Goal: Task Accomplishment & Management: Manage account settings

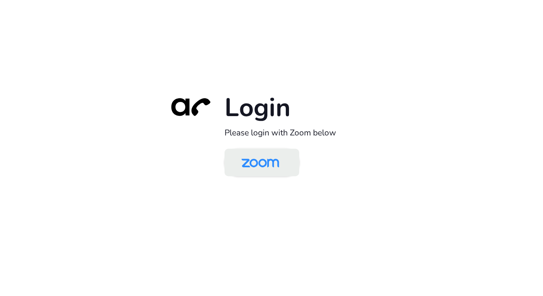
click at [248, 162] on img at bounding box center [260, 163] width 54 height 26
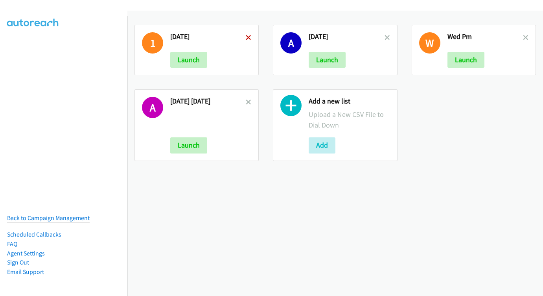
click at [248, 35] on icon at bounding box center [249, 38] width 6 height 6
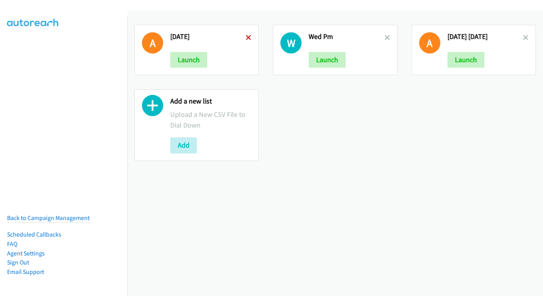
click at [246, 38] on icon at bounding box center [249, 38] width 6 height 6
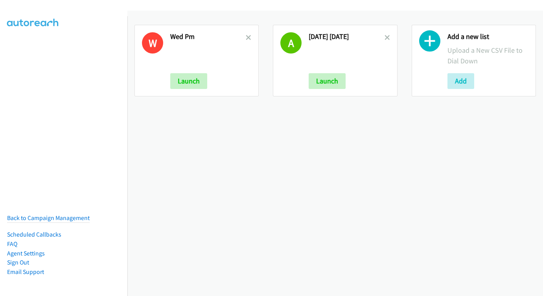
click at [246, 38] on icon at bounding box center [249, 38] width 6 height 6
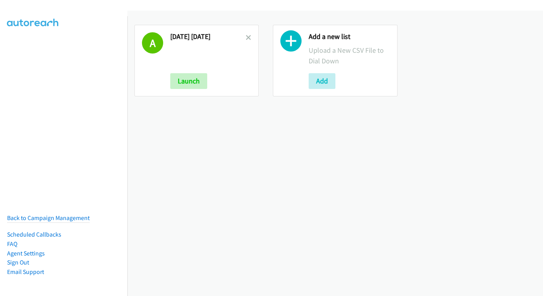
click at [246, 38] on icon at bounding box center [249, 38] width 6 height 6
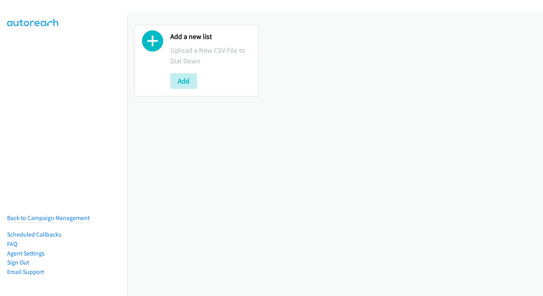
click at [192, 86] on button "Add" at bounding box center [183, 81] width 27 height 16
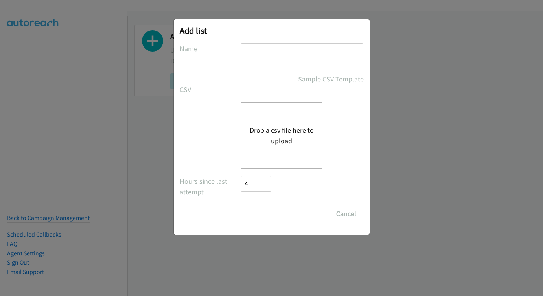
click at [275, 48] on input "text" at bounding box center [301, 51] width 123 height 16
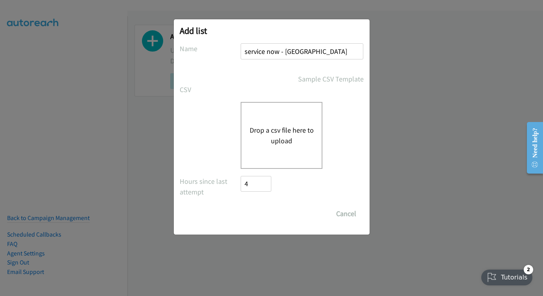
type input "service now - malaysia"
click at [272, 125] on button "Drop a csv file here to upload" at bounding box center [281, 135] width 64 height 21
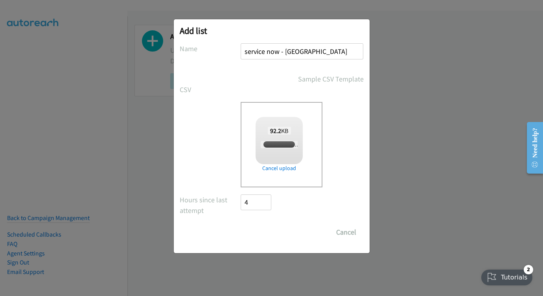
checkbox input "true"
click at [266, 227] on input "Save List" at bounding box center [261, 232] width 41 height 16
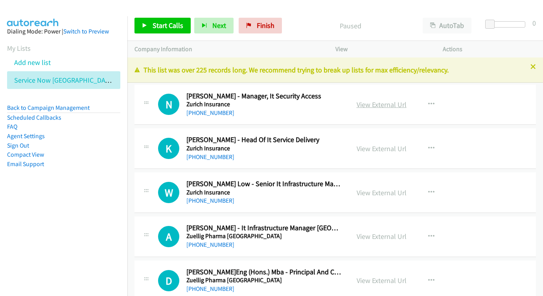
click at [386, 107] on link "View External Url" at bounding box center [381, 104] width 50 height 9
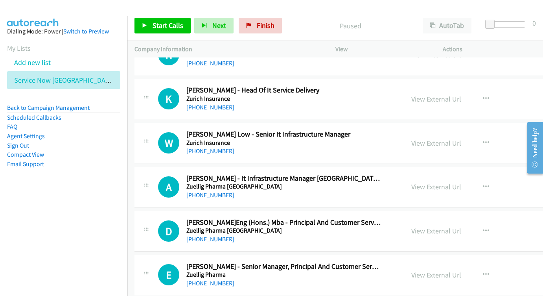
scroll to position [50, 0]
click at [430, 99] on link "View External Url" at bounding box center [436, 98] width 50 height 9
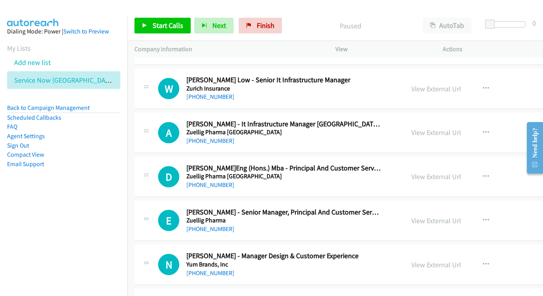
scroll to position [104, 0]
click at [433, 86] on link "View External Url" at bounding box center [436, 88] width 50 height 9
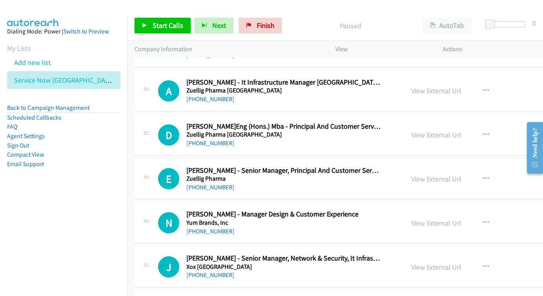
scroll to position [151, 0]
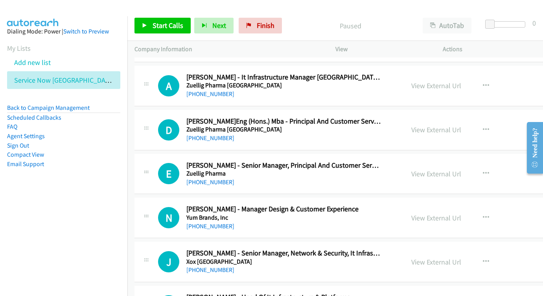
click at [404, 77] on div "View External Url View External Url Schedule/Manage Callback Start Calls Here R…" at bounding box center [475, 86] width 142 height 26
click at [411, 84] on link "View External Url" at bounding box center [436, 85] width 50 height 9
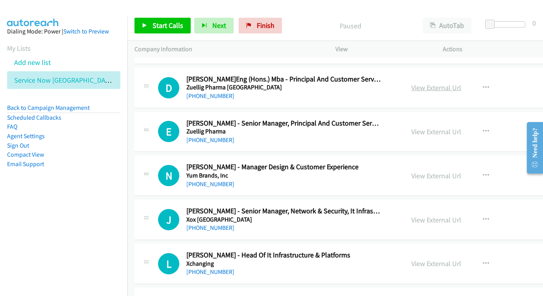
scroll to position [193, 0]
click at [414, 83] on link "View External Url" at bounding box center [436, 87] width 50 height 9
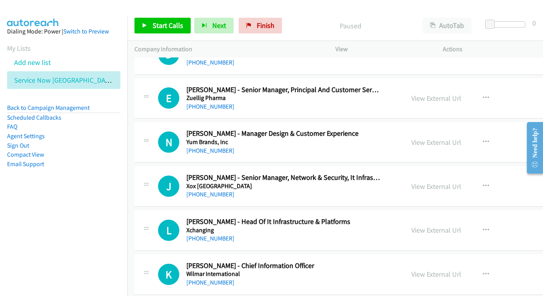
scroll to position [226, 0]
click at [411, 94] on link "View External Url" at bounding box center [436, 98] width 50 height 9
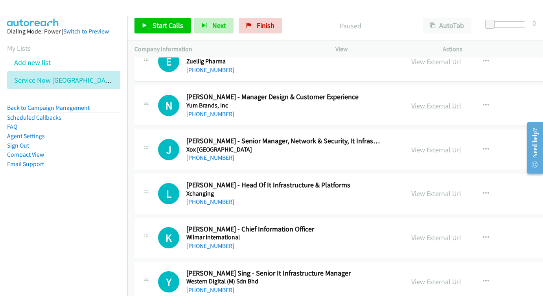
scroll to position [263, 0]
click at [416, 101] on link "View External Url" at bounding box center [436, 105] width 50 height 9
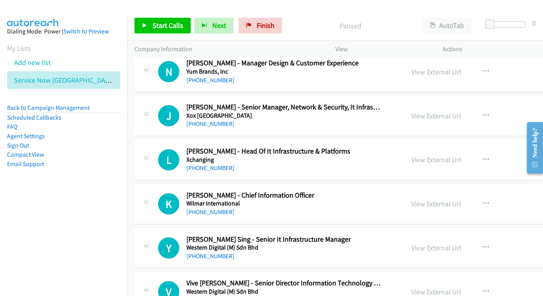
scroll to position [303, 0]
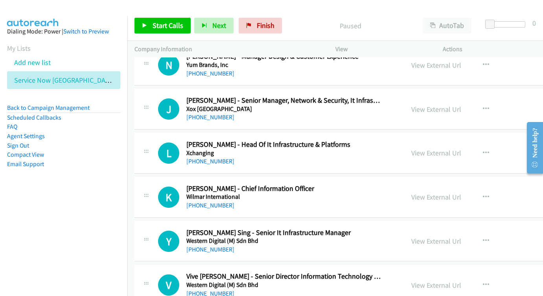
click at [422, 96] on div "View External Url View External Url Schedule/Manage Callback Start Calls Here R…" at bounding box center [475, 109] width 142 height 26
click at [412, 105] on link "View External Url" at bounding box center [436, 109] width 50 height 9
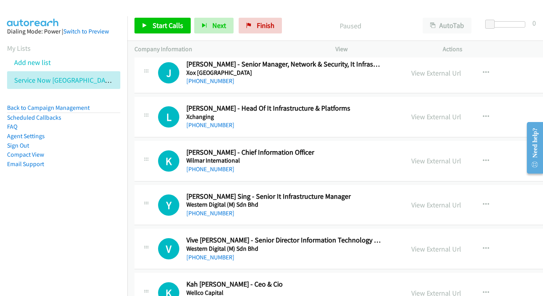
scroll to position [347, 0]
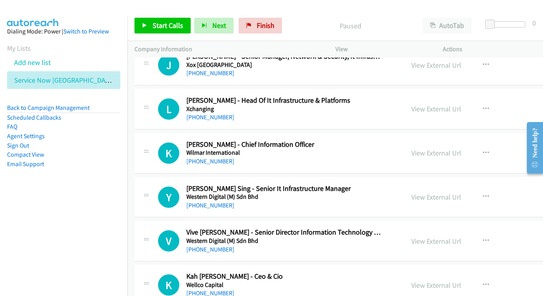
click at [420, 108] on div "View External Url" at bounding box center [436, 108] width 50 height 11
click at [413, 104] on link "View External Url" at bounding box center [436, 108] width 50 height 9
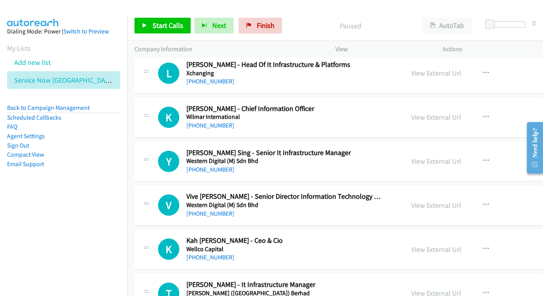
scroll to position [389, 0]
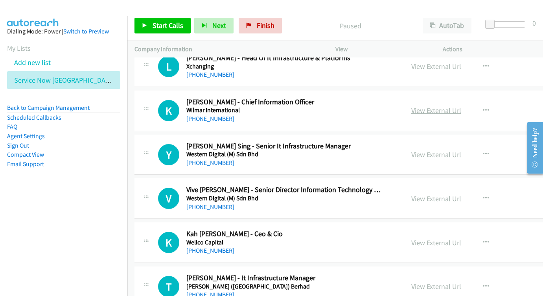
click at [421, 106] on link "View External Url" at bounding box center [436, 110] width 50 height 9
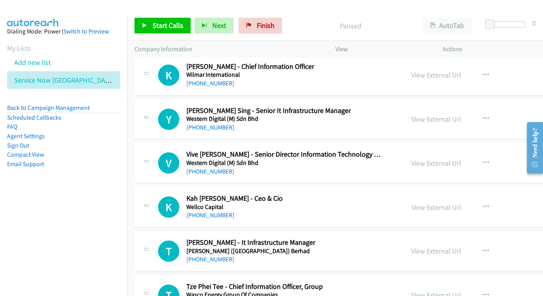
scroll to position [439, 0]
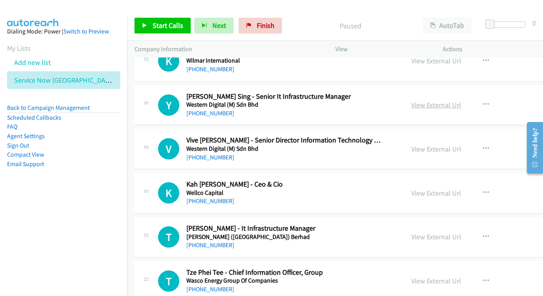
click at [411, 100] on link "View External Url" at bounding box center [436, 104] width 50 height 9
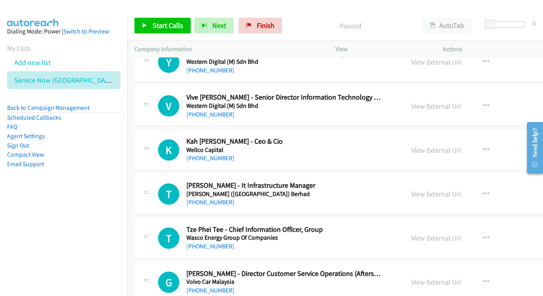
scroll to position [482, 0]
click at [411, 101] on link "View External Url" at bounding box center [436, 105] width 50 height 9
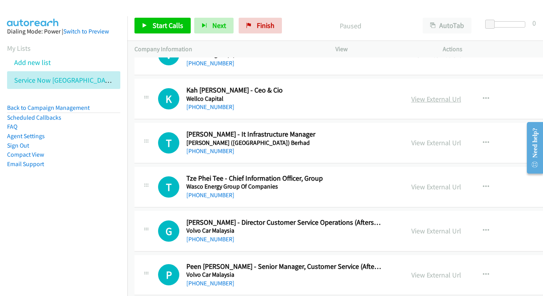
scroll to position [534, 0]
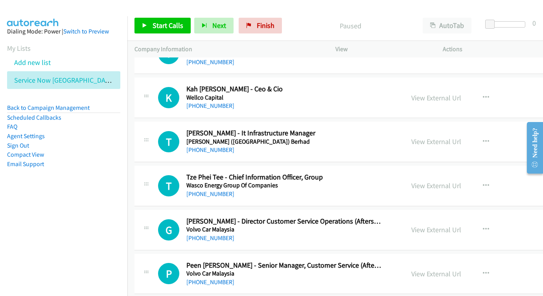
click at [431, 84] on div "View External Url View External Url Schedule/Manage Callback Start Calls Here R…" at bounding box center [475, 97] width 142 height 26
click at [425, 93] on link "View External Url" at bounding box center [436, 97] width 50 height 9
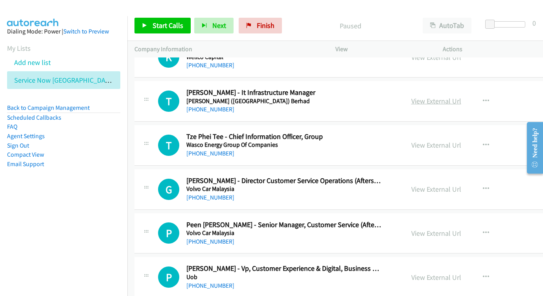
click at [429, 96] on link "View External Url" at bounding box center [436, 100] width 50 height 9
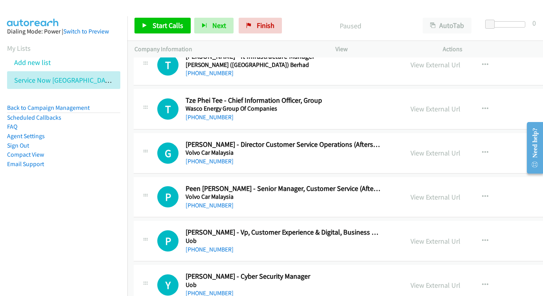
scroll to position [612, 1]
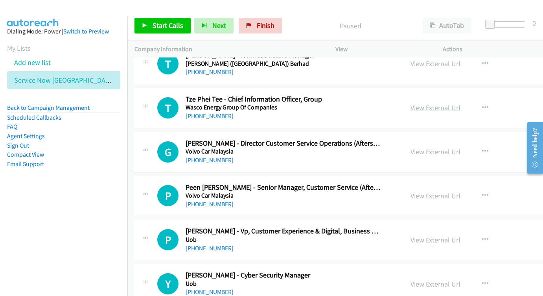
click at [426, 103] on link "View External Url" at bounding box center [435, 107] width 50 height 9
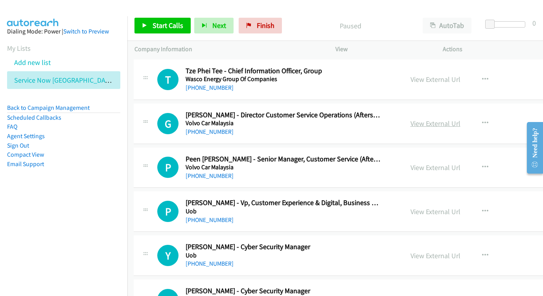
scroll to position [646, 1]
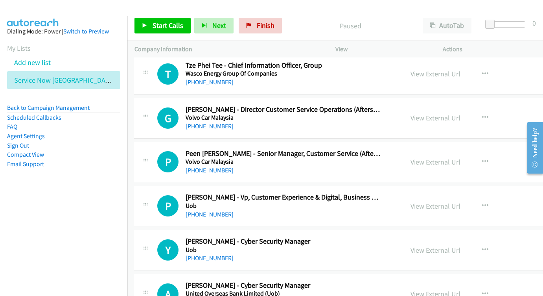
click at [422, 113] on link "View External Url" at bounding box center [435, 117] width 50 height 9
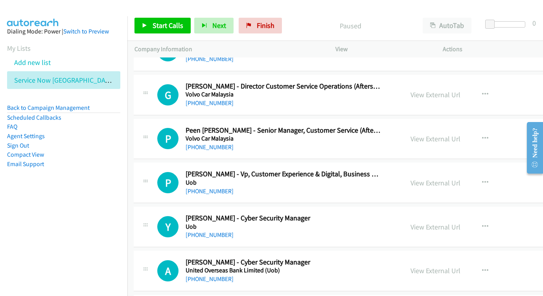
scroll to position [674, 1]
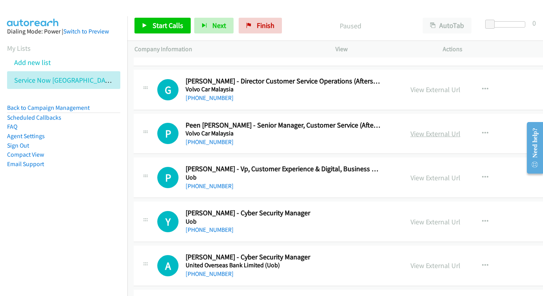
click at [411, 129] on link "View External Url" at bounding box center [435, 133] width 50 height 9
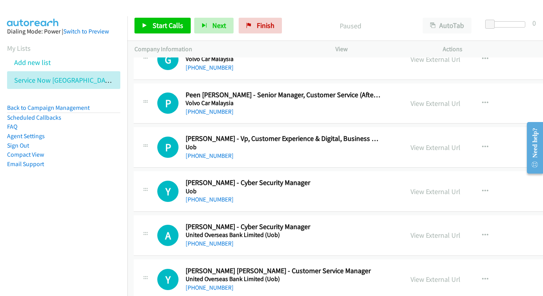
scroll to position [708, 1]
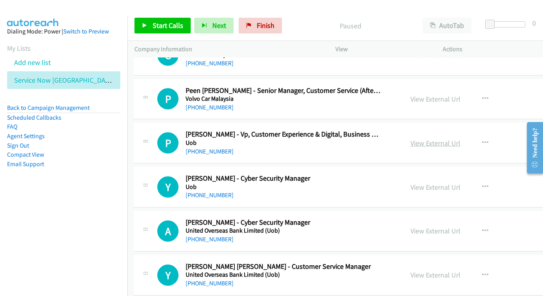
click at [416, 138] on link "View External Url" at bounding box center [435, 142] width 50 height 9
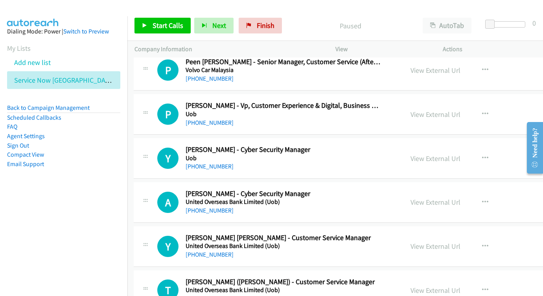
scroll to position [754, 1]
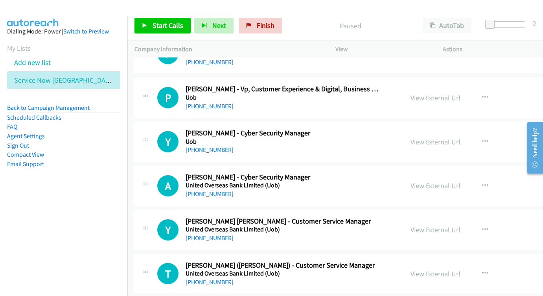
click at [410, 137] on link "View External Url" at bounding box center [435, 141] width 50 height 9
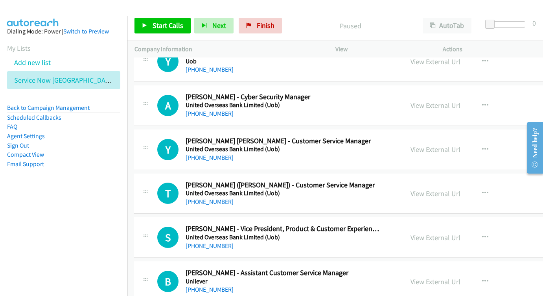
scroll to position [835, 1]
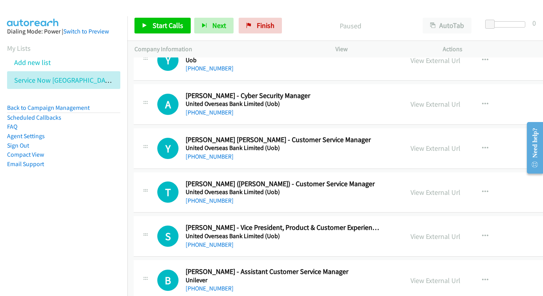
click at [417, 91] on div "View External Url View External Url Schedule/Manage Callback Start Calls Here R…" at bounding box center [474, 104] width 142 height 26
click at [417, 99] on link "View External Url" at bounding box center [435, 103] width 50 height 9
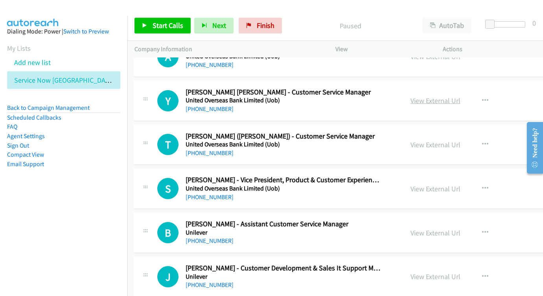
click at [410, 96] on link "View External Url" at bounding box center [435, 100] width 50 height 9
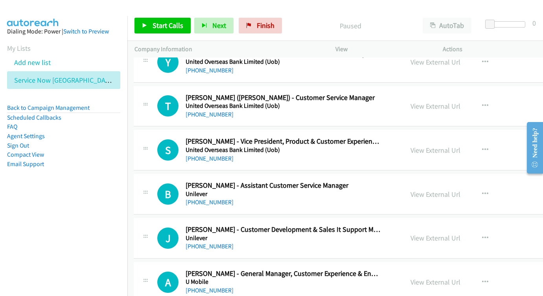
scroll to position [927, 1]
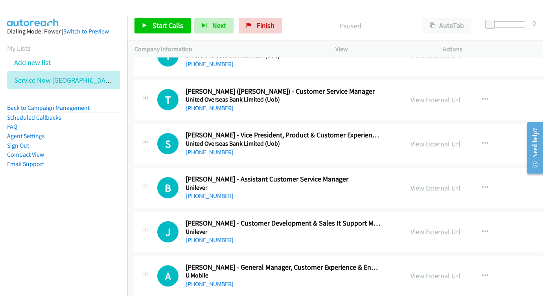
click at [425, 95] on link "View External Url" at bounding box center [435, 99] width 50 height 9
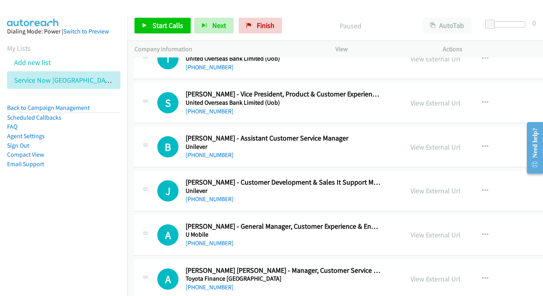
scroll to position [969, 1]
click at [410, 97] on div "View External Url" at bounding box center [435, 102] width 50 height 11
click at [410, 98] on link "View External Url" at bounding box center [435, 102] width 50 height 9
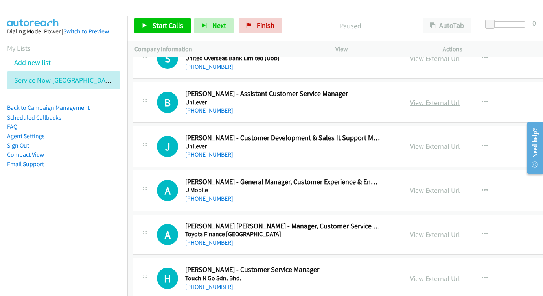
scroll to position [1013, 1]
click at [415, 97] on link "View External Url" at bounding box center [435, 101] width 50 height 9
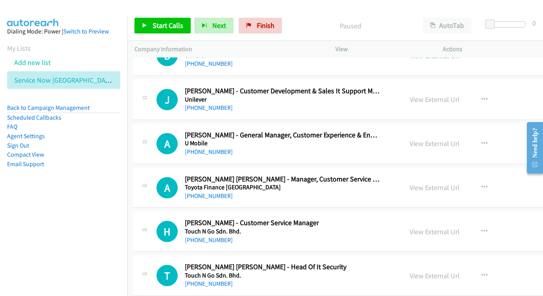
scroll to position [1096, 2]
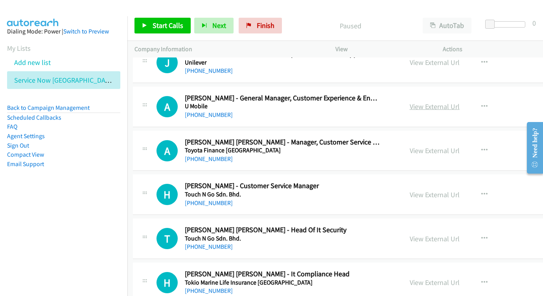
click at [409, 102] on link "View External Url" at bounding box center [434, 106] width 50 height 9
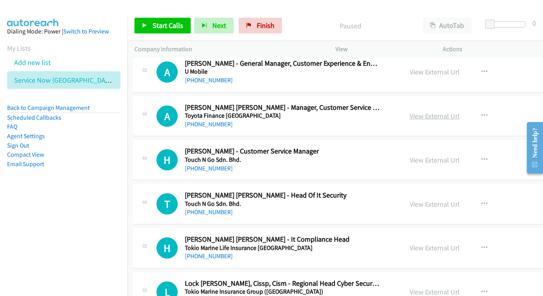
click at [418, 111] on link "View External Url" at bounding box center [434, 115] width 50 height 9
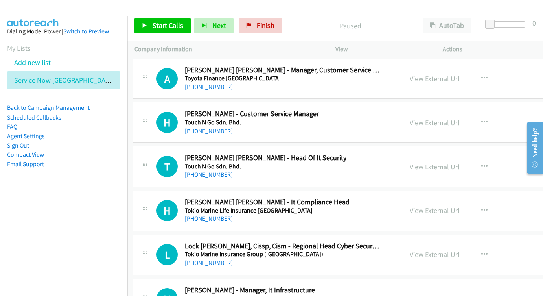
scroll to position [1169, 2]
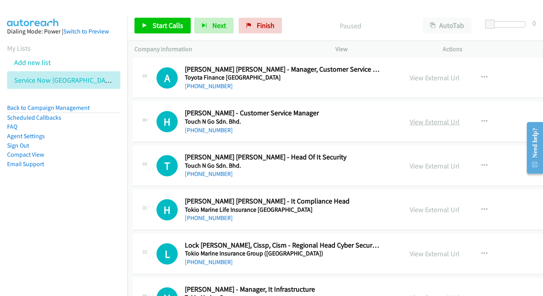
click at [414, 117] on link "View External Url" at bounding box center [434, 121] width 50 height 9
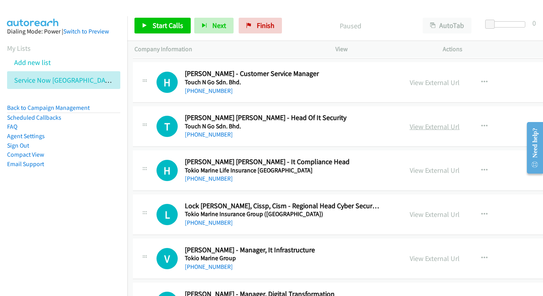
scroll to position [1215, 2]
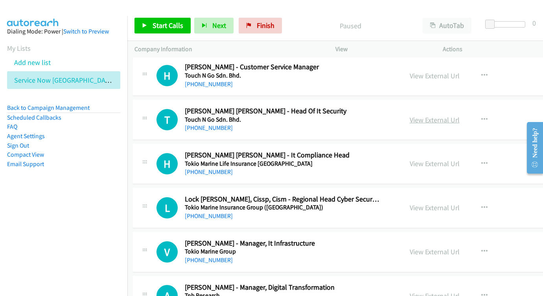
click at [412, 115] on link "View External Url" at bounding box center [434, 119] width 50 height 9
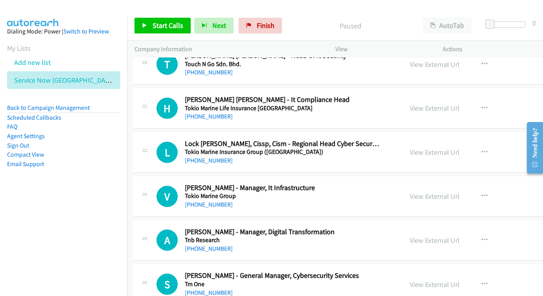
scroll to position [1271, 2]
click at [424, 103] on link "View External Url" at bounding box center [434, 107] width 50 height 9
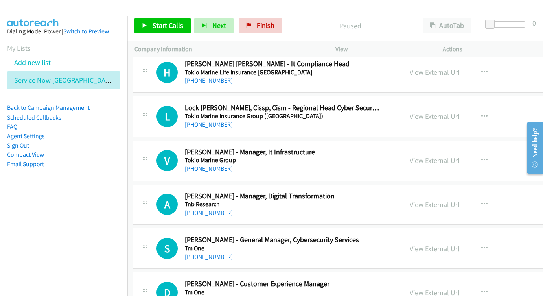
scroll to position [1321, 2]
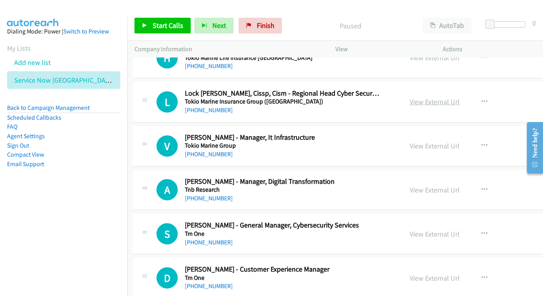
click at [409, 97] on link "View External Url" at bounding box center [434, 101] width 50 height 9
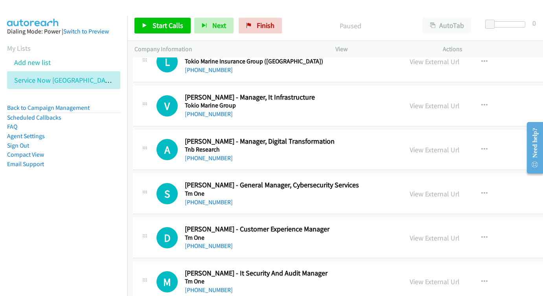
scroll to position [1361, 2]
click at [409, 101] on link "View External Url" at bounding box center [434, 105] width 50 height 9
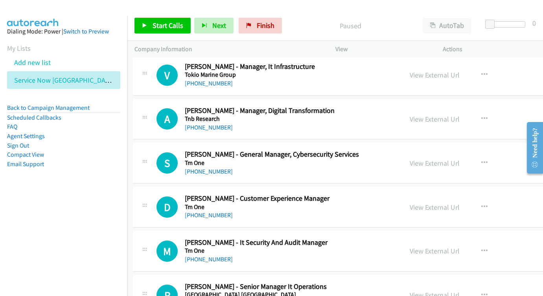
scroll to position [1403, 2]
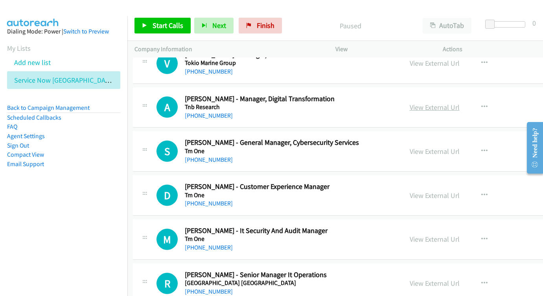
click at [409, 103] on link "View External Url" at bounding box center [434, 107] width 50 height 9
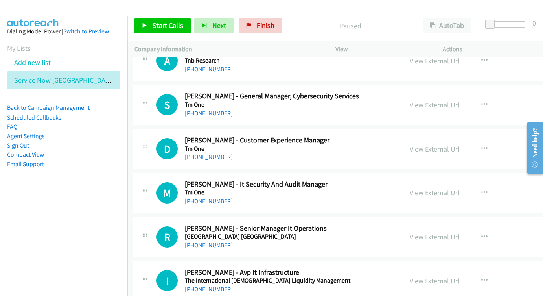
scroll to position [1450, 2]
click at [416, 100] on link "View External Url" at bounding box center [434, 104] width 50 height 9
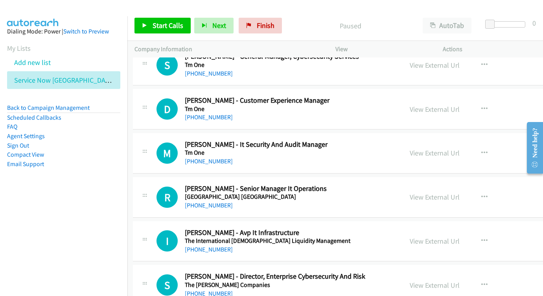
scroll to position [1495, 2]
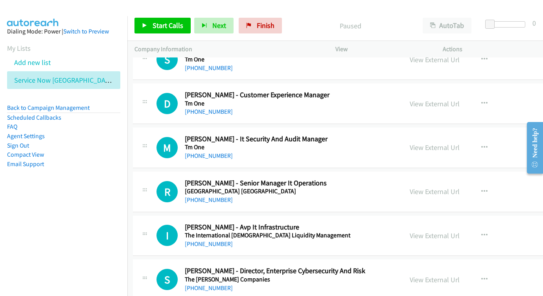
click at [420, 90] on div "View External Url View External Url Schedule/Manage Callback Start Calls Here R…" at bounding box center [473, 103] width 142 height 26
click at [416, 99] on link "View External Url" at bounding box center [434, 103] width 50 height 9
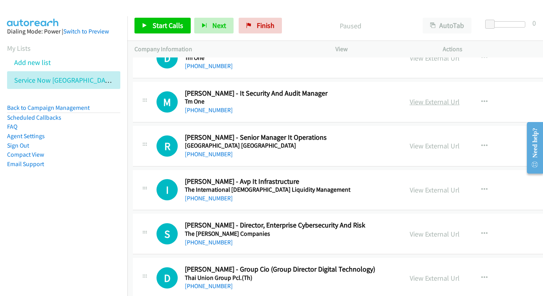
click at [409, 97] on link "View External Url" at bounding box center [434, 101] width 50 height 9
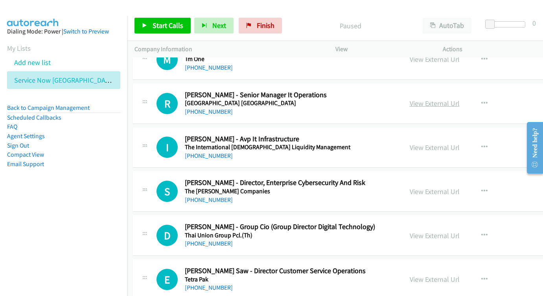
click at [410, 99] on link "View External Url" at bounding box center [434, 103] width 50 height 9
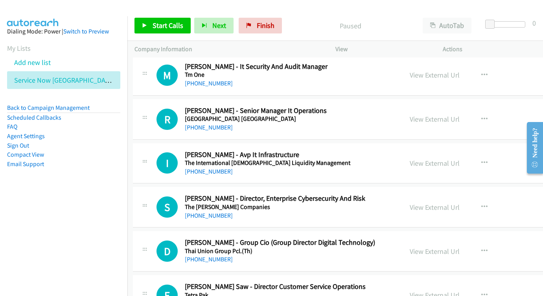
scroll to position [1582, 2]
